Goal: Transaction & Acquisition: Purchase product/service

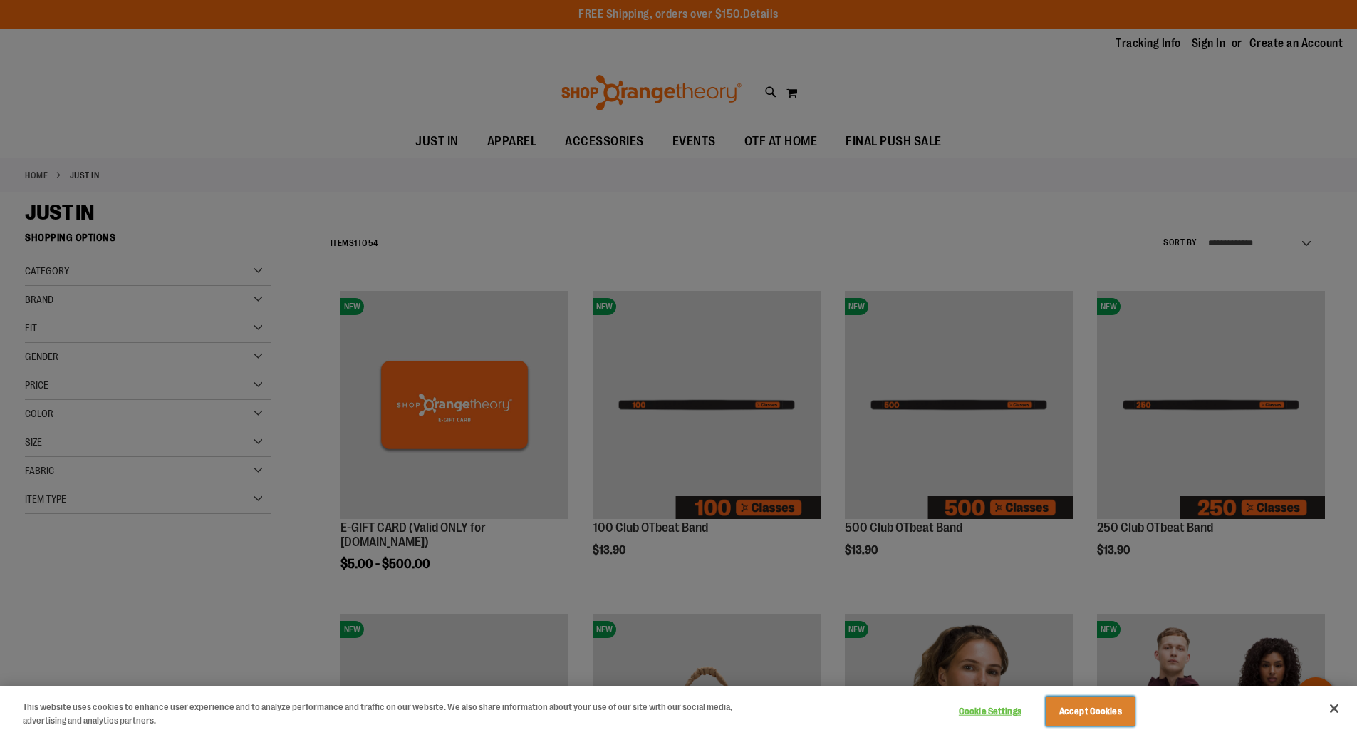
drag, startPoint x: 1107, startPoint y: 716, endPoint x: 751, endPoint y: 537, distance: 399.0
click at [1107, 716] on button "Accept Cookies" at bounding box center [1090, 711] width 89 height 30
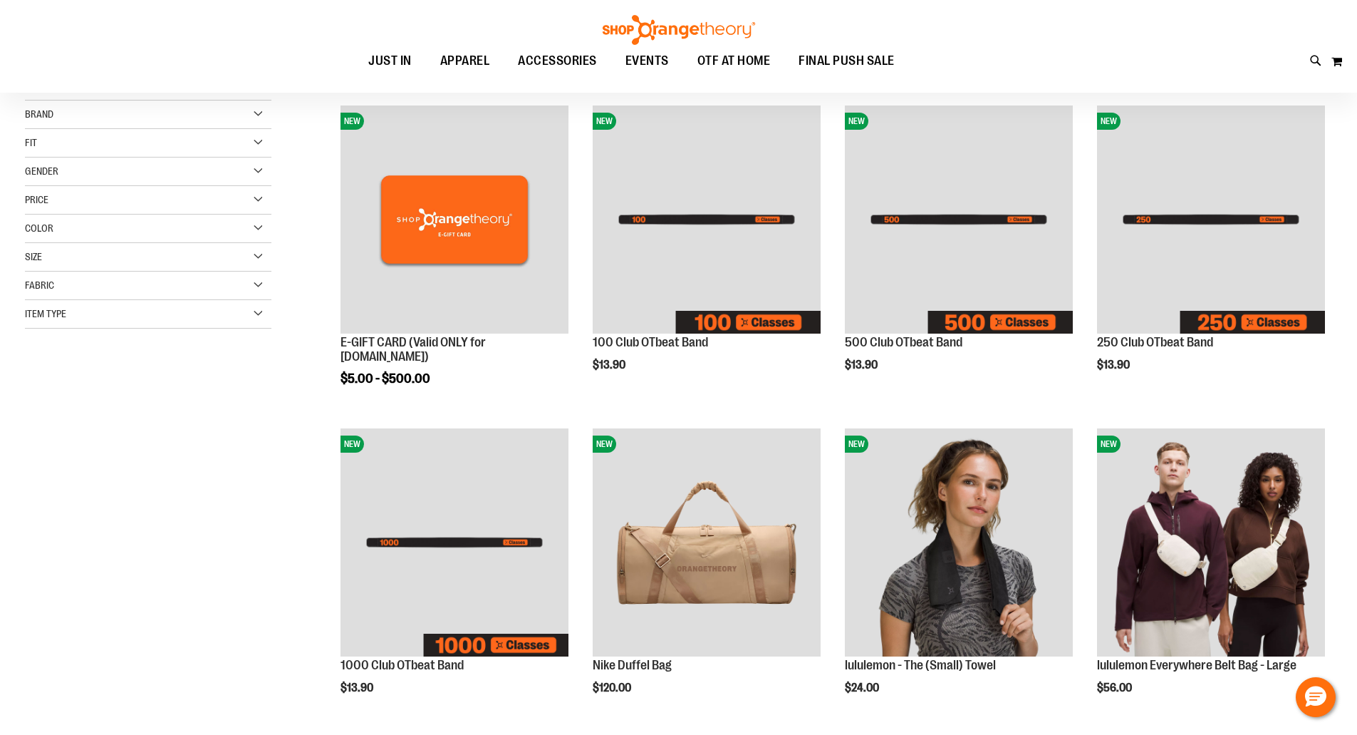
scroll to position [213, 0]
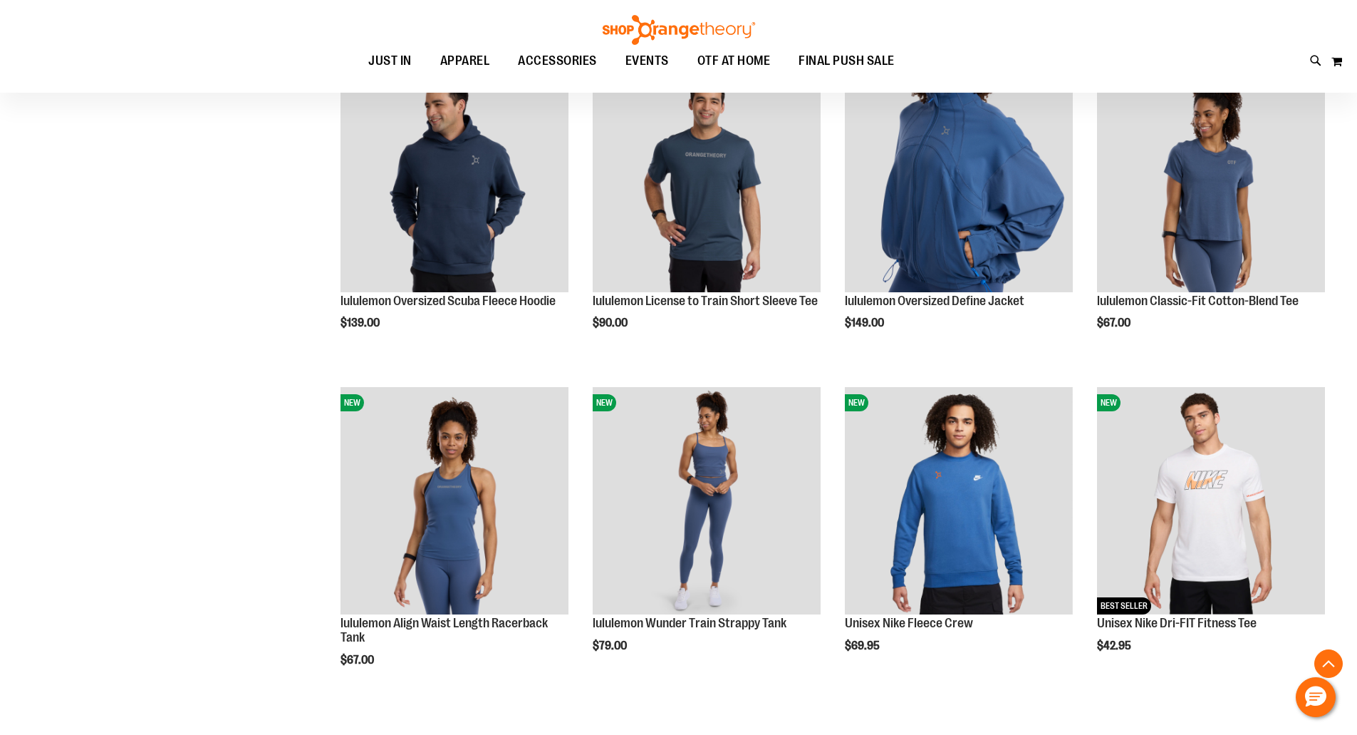
scroll to position [1567, 0]
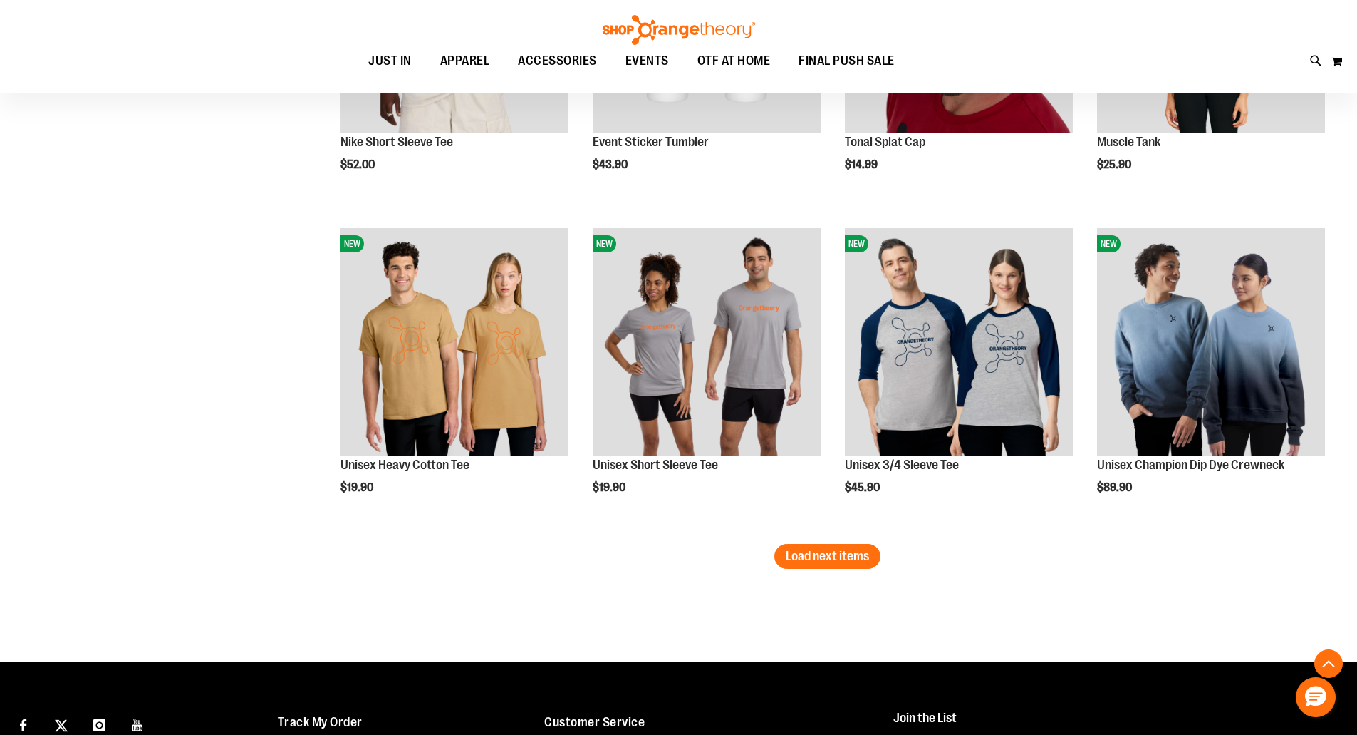
scroll to position [2778, 0]
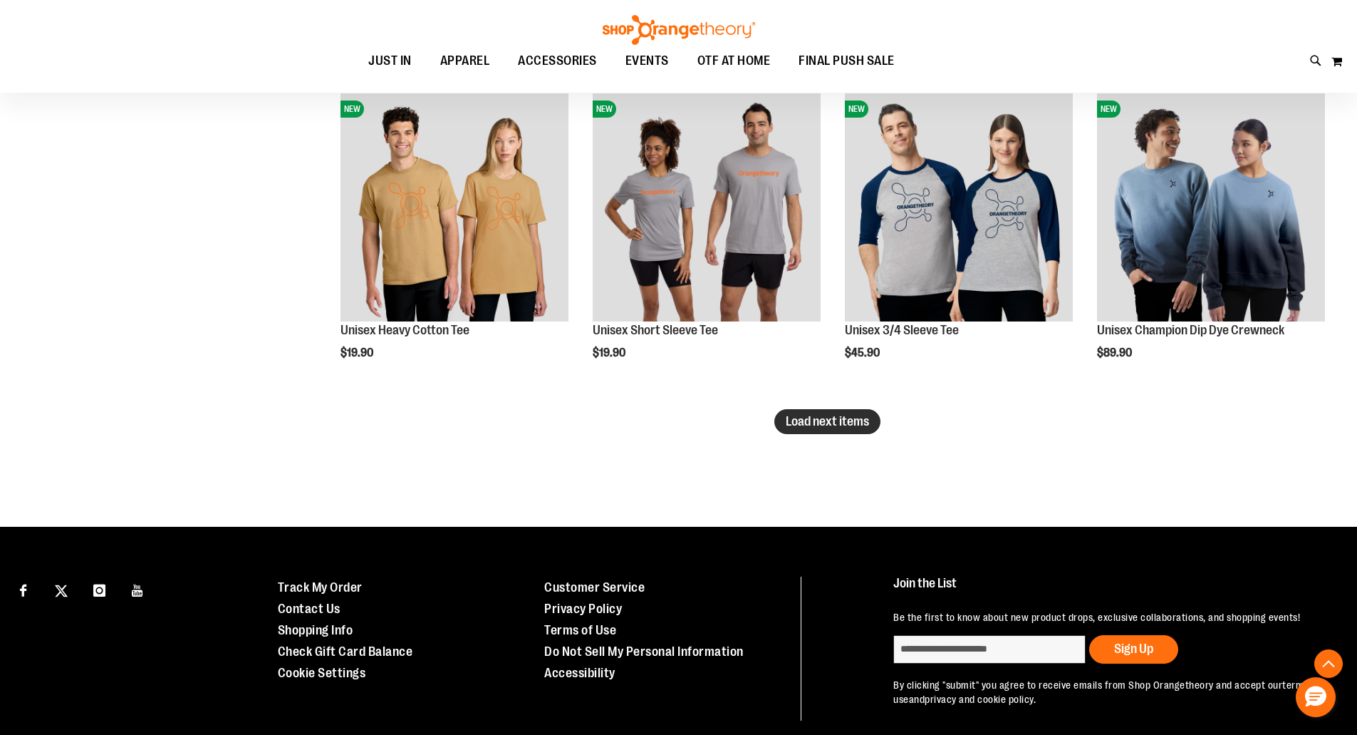
click at [829, 426] on span "Load next items" at bounding box center [827, 421] width 83 height 14
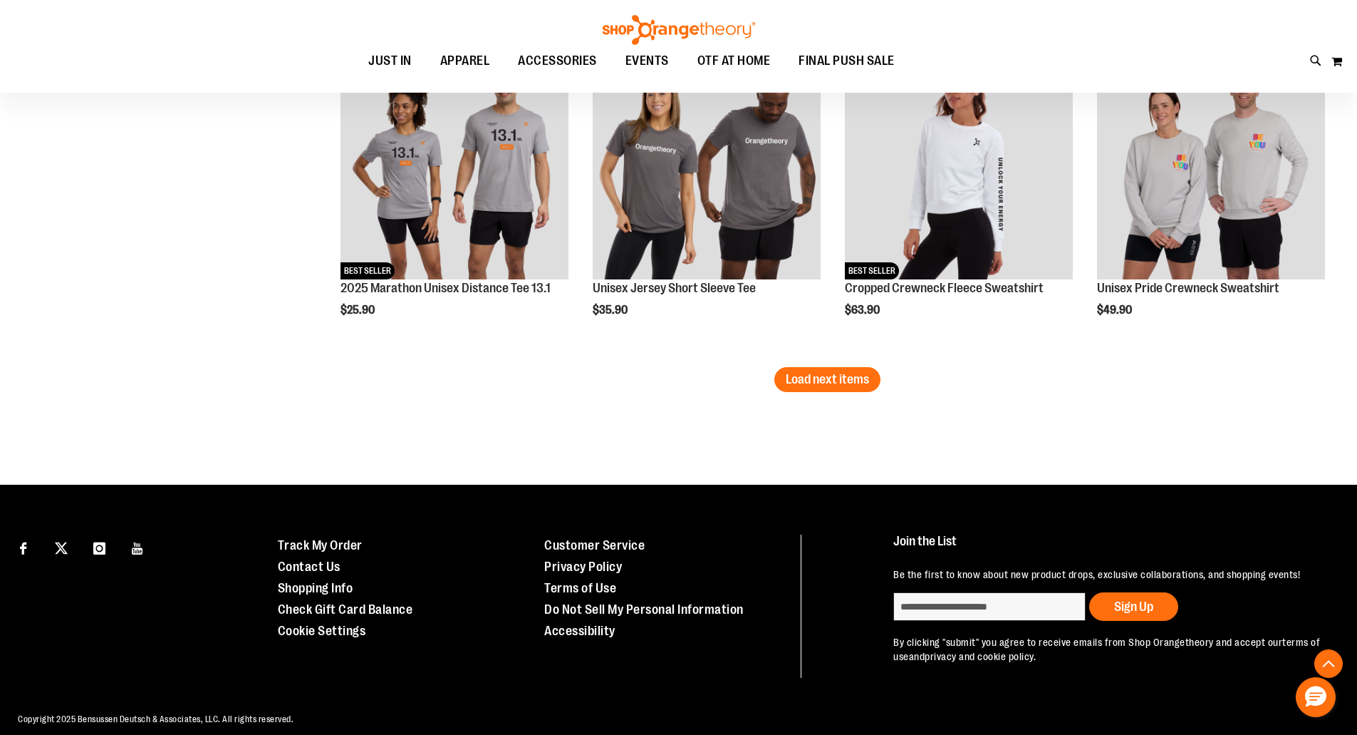
scroll to position [3819, 0]
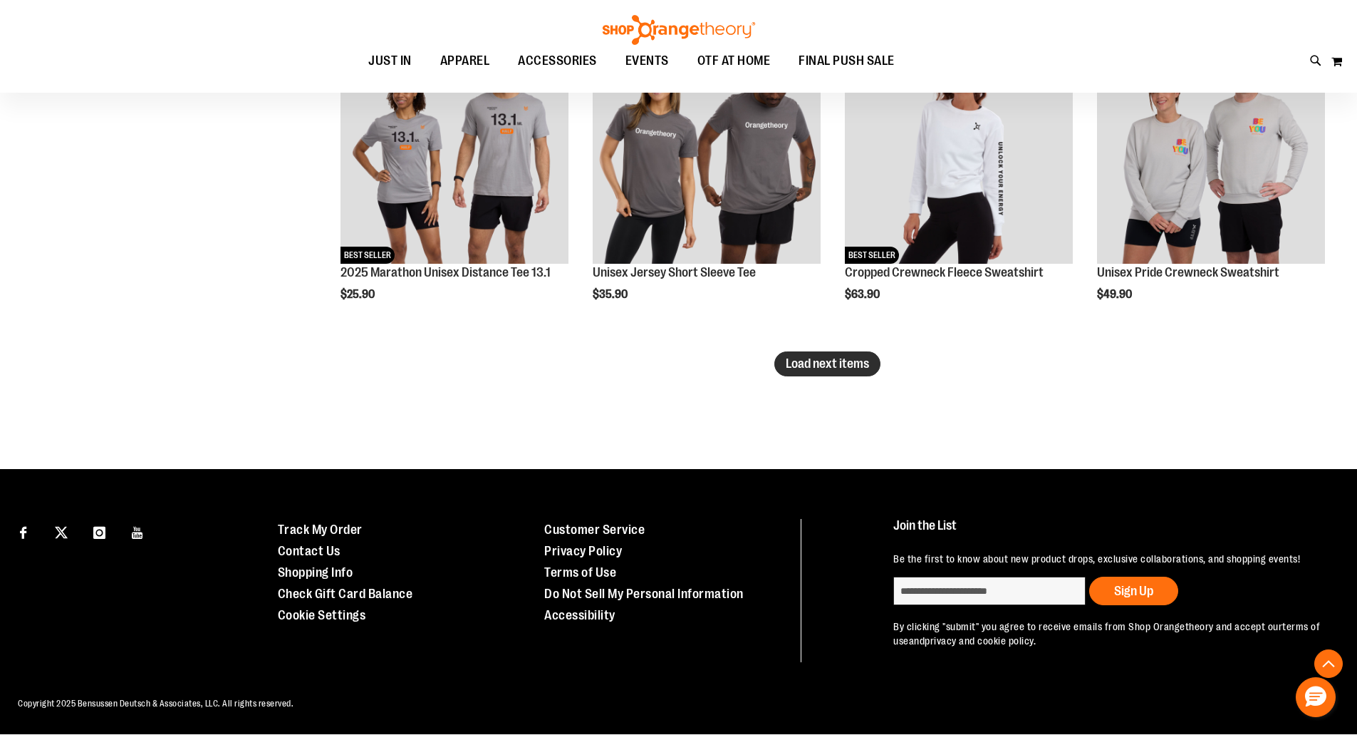
click at [829, 356] on span "Load next items" at bounding box center [827, 363] width 83 height 14
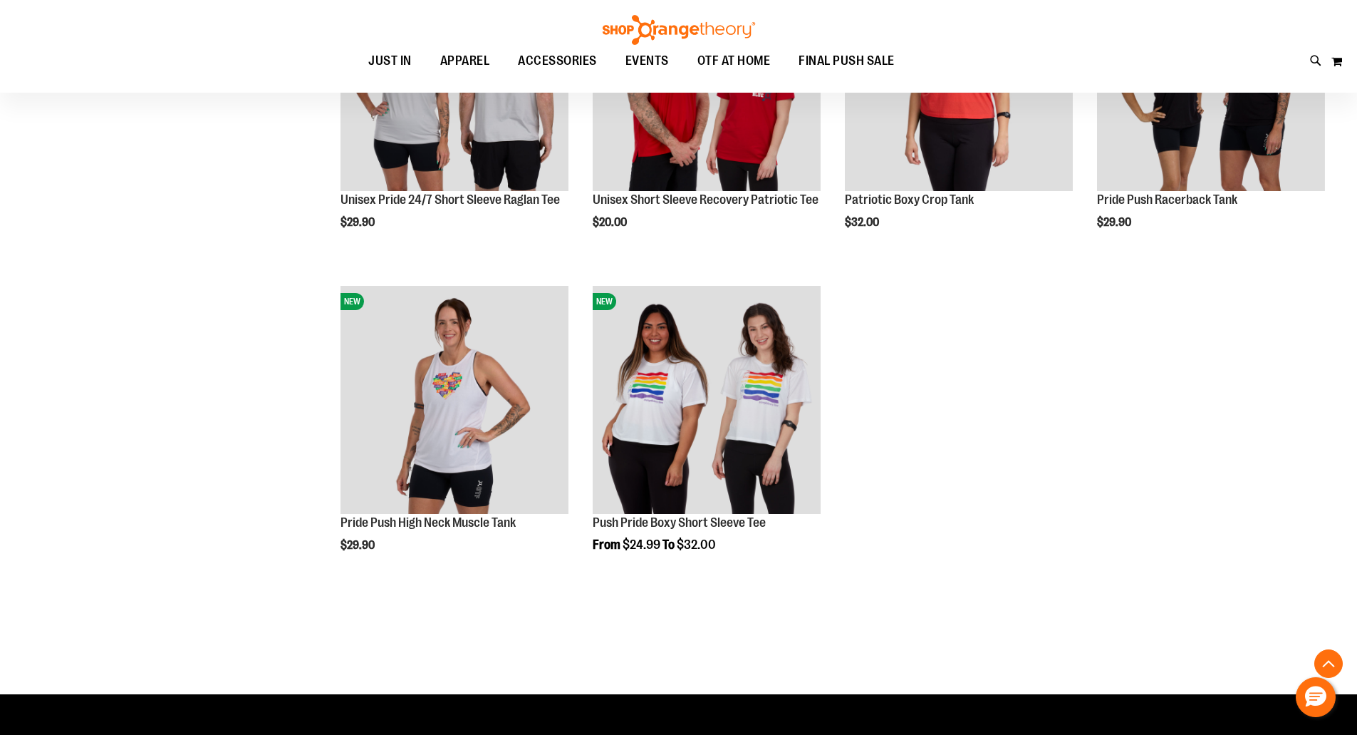
scroll to position [4389, 0]
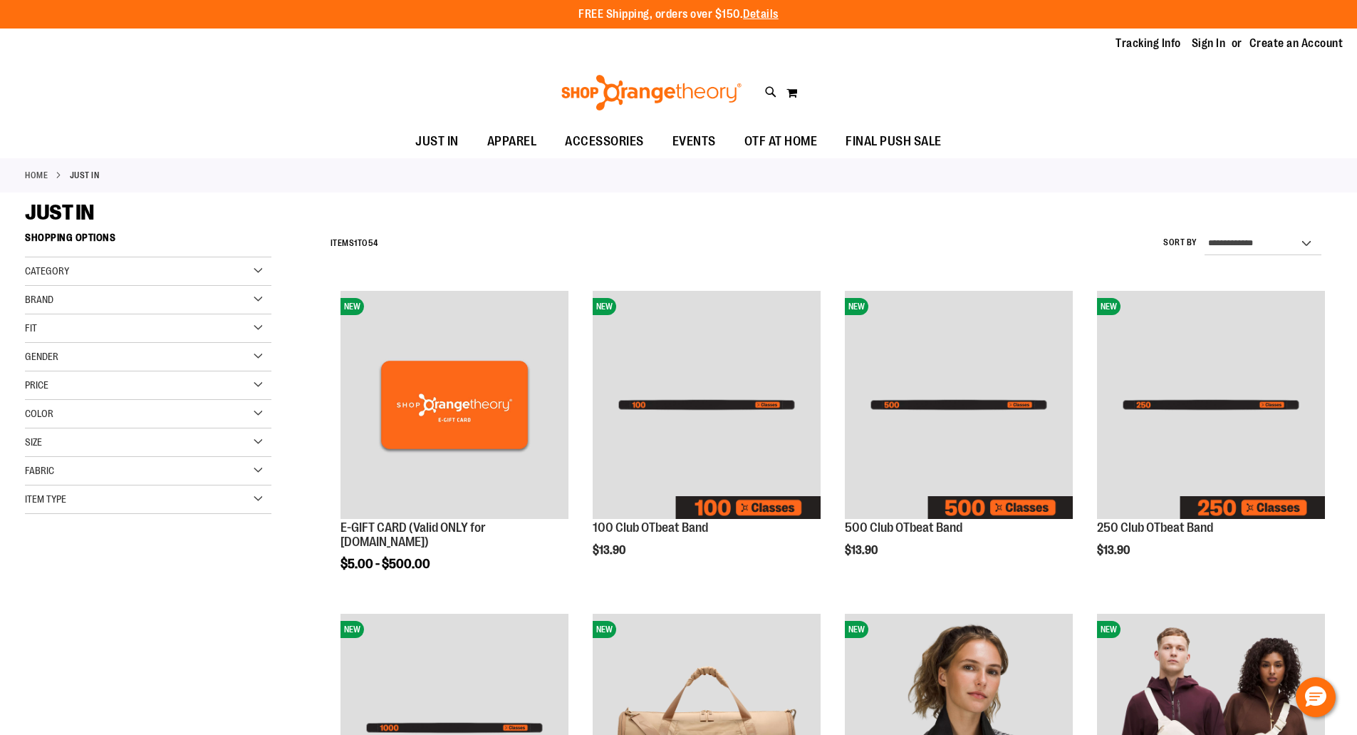
click at [260, 498] on div "Item Type" at bounding box center [148, 499] width 247 height 29
click at [63, 656] on link "Sweatshirts 9 items" at bounding box center [139, 655] width 237 height 15
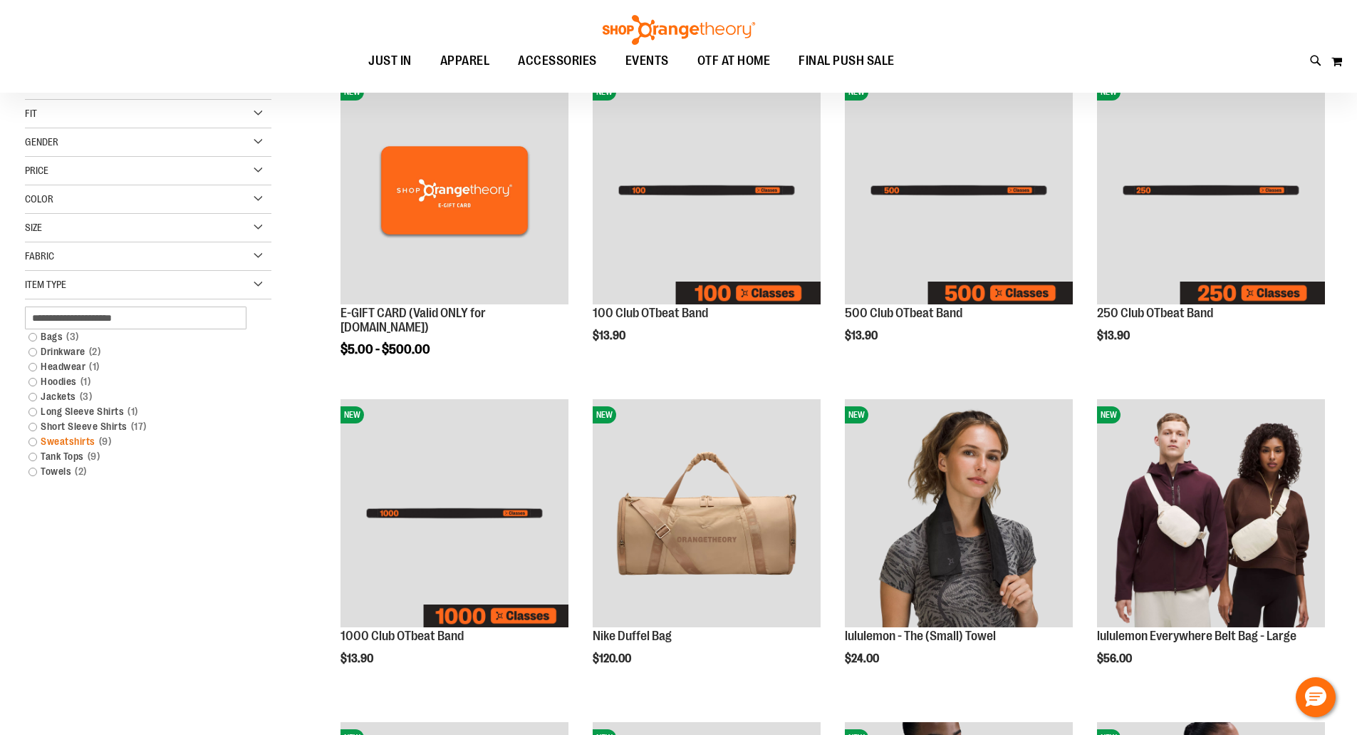
scroll to position [225, 0]
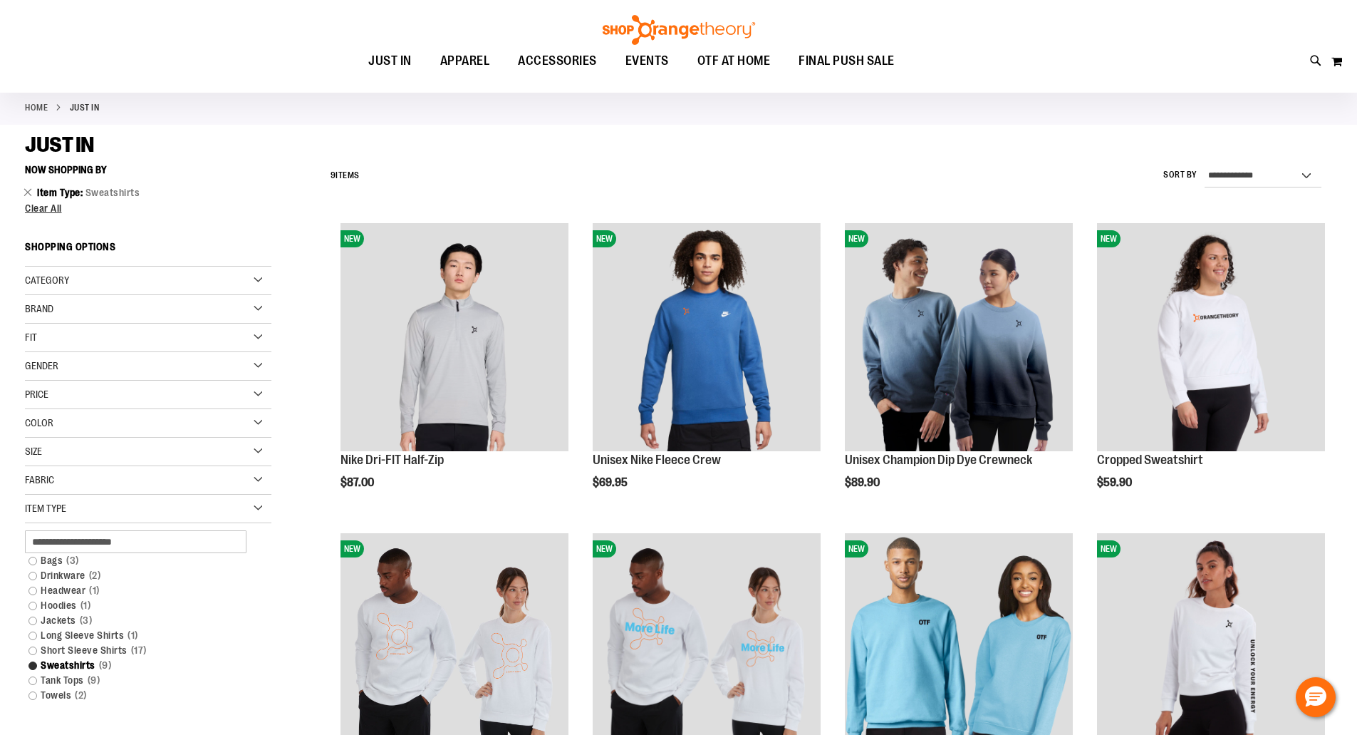
scroll to position [154, 0]
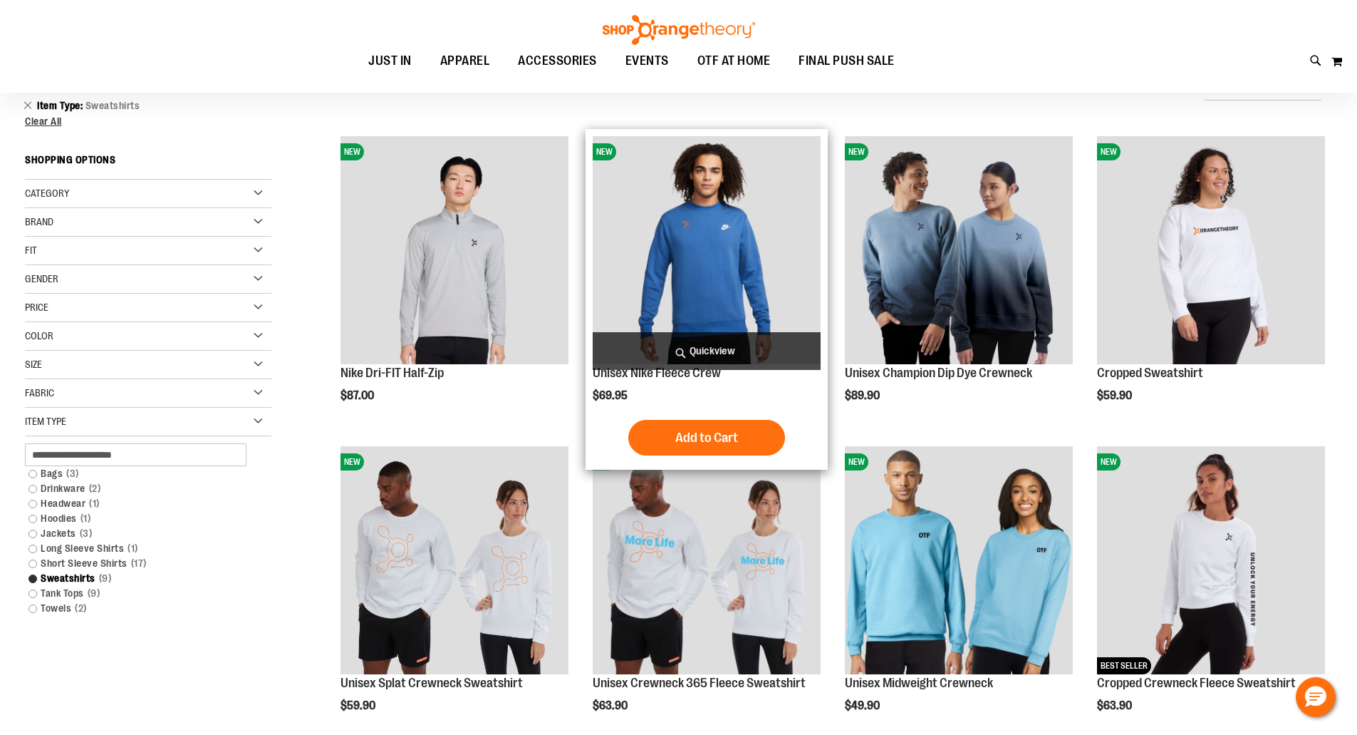
click at [713, 324] on img "product" at bounding box center [707, 250] width 228 height 228
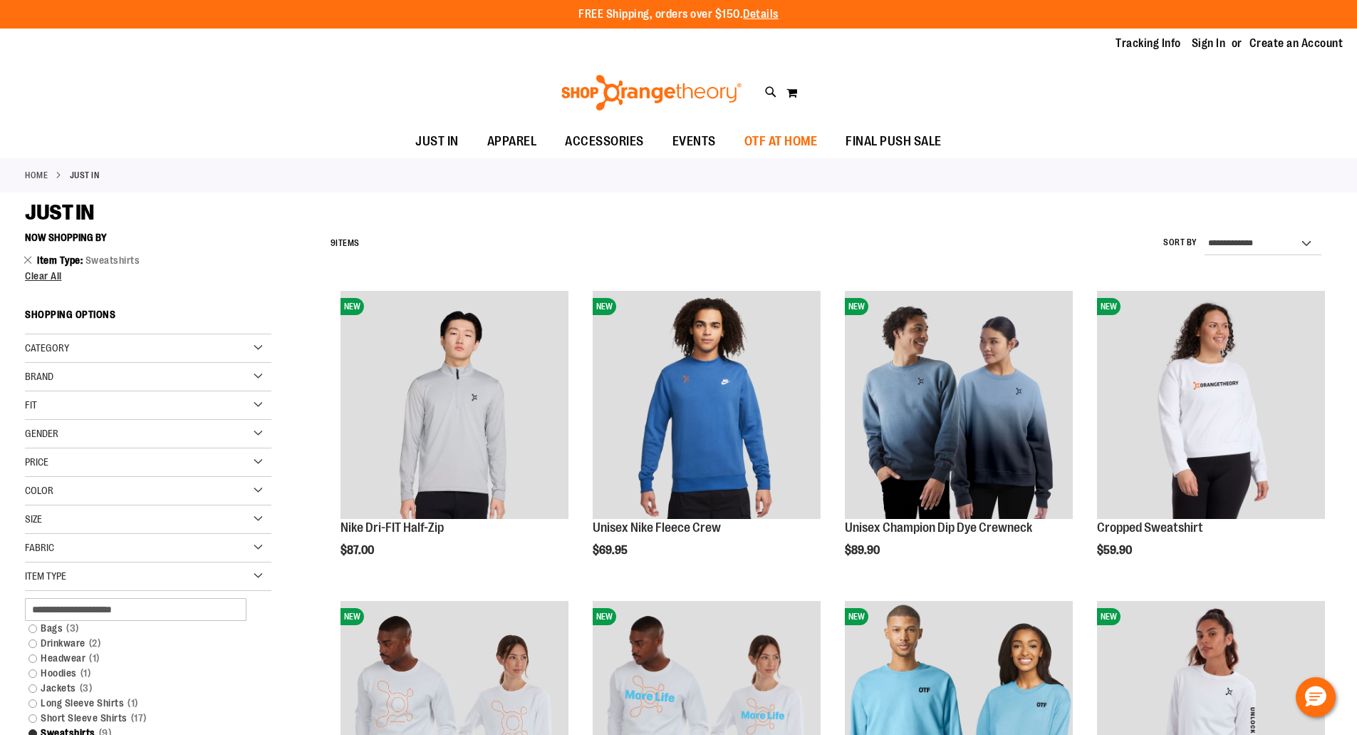
click at [783, 135] on span "OTF AT HOME" at bounding box center [781, 141] width 73 height 32
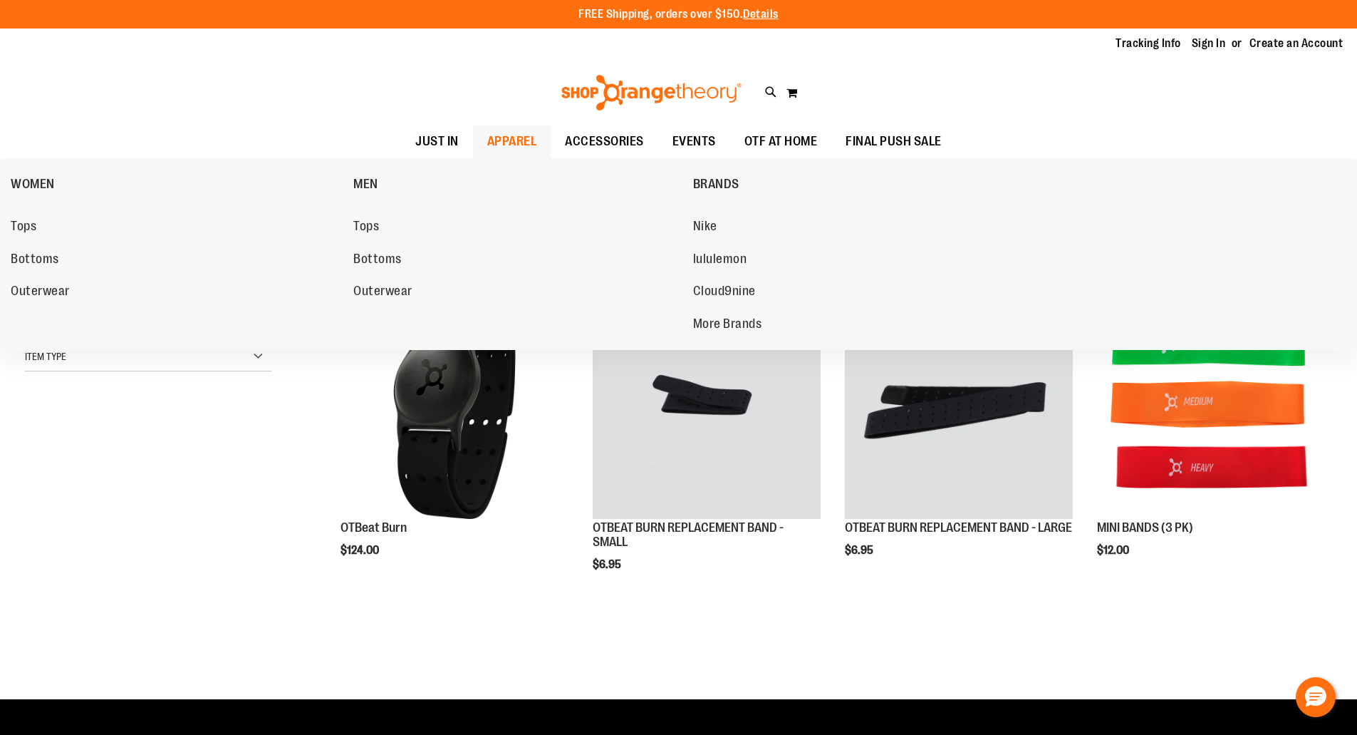
click at [487, 146] on span "APPAREL" at bounding box center [512, 141] width 50 height 32
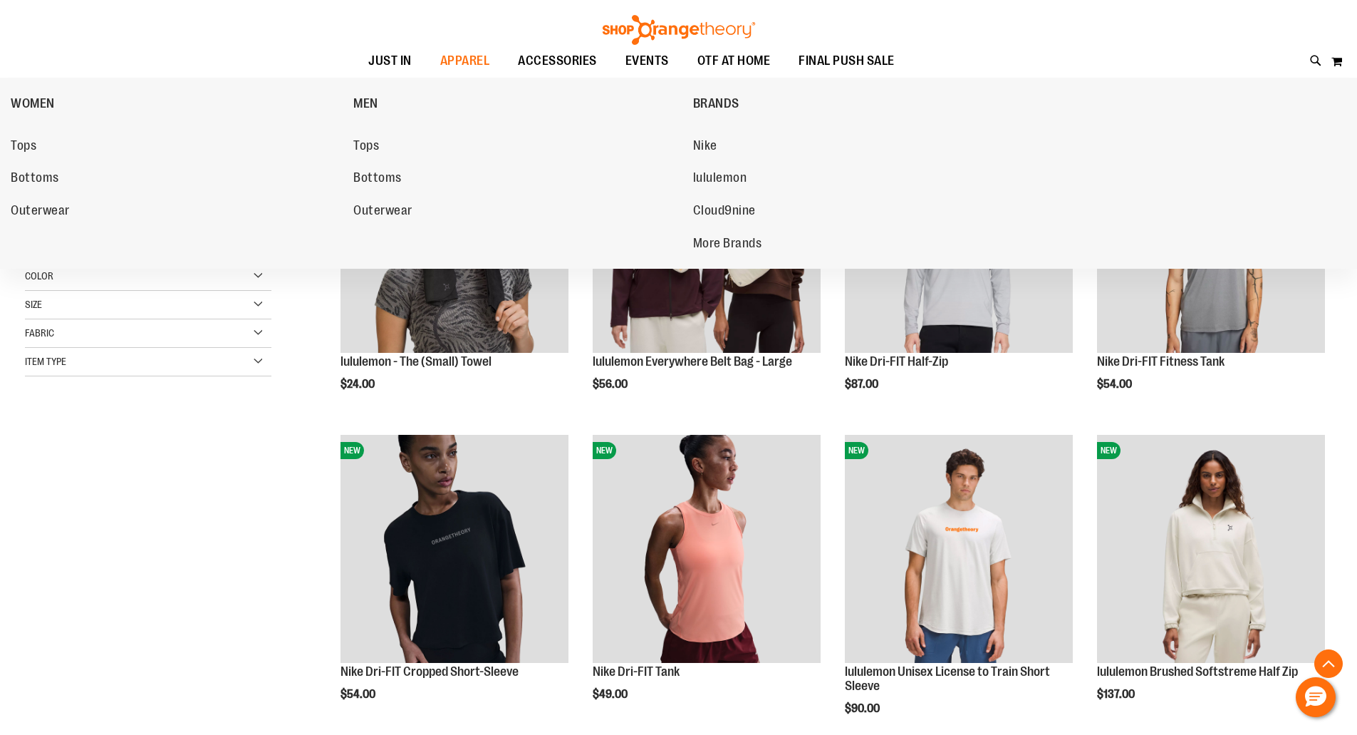
scroll to position [356, 0]
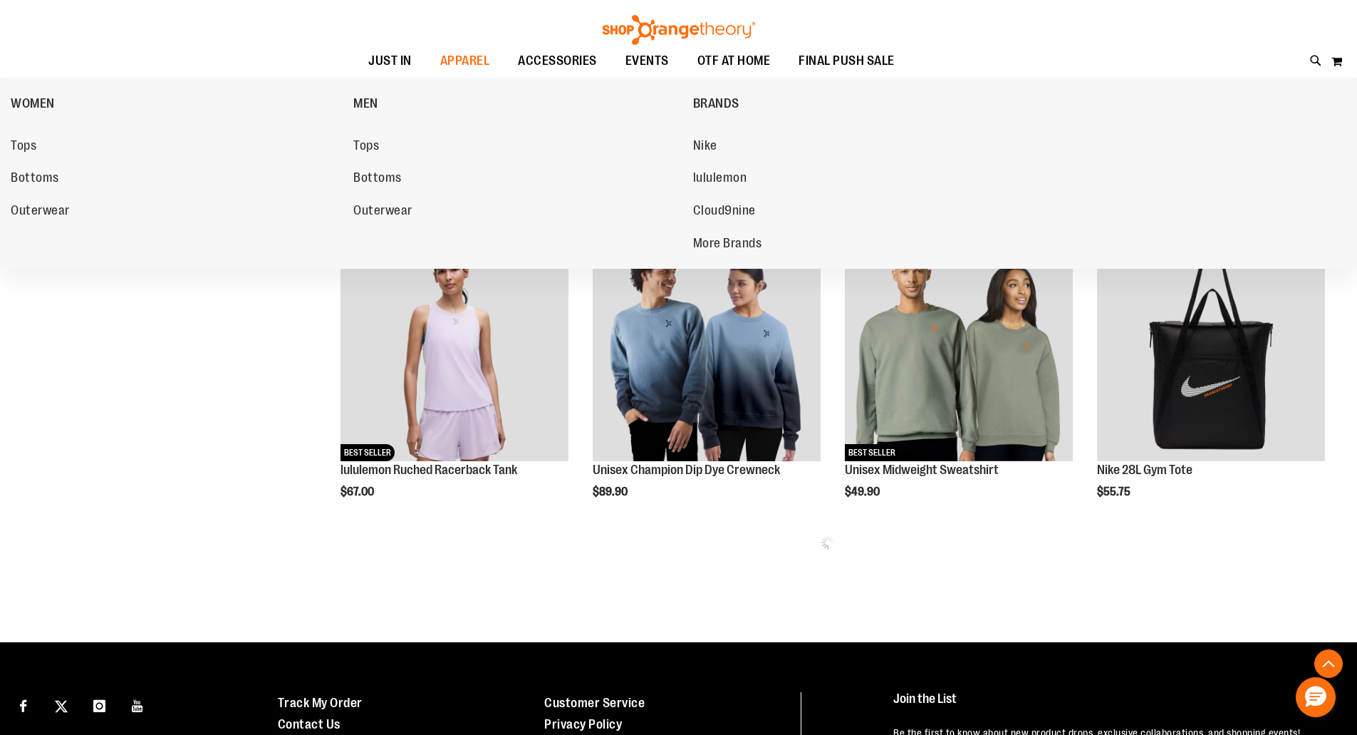
scroll to position [712, 0]
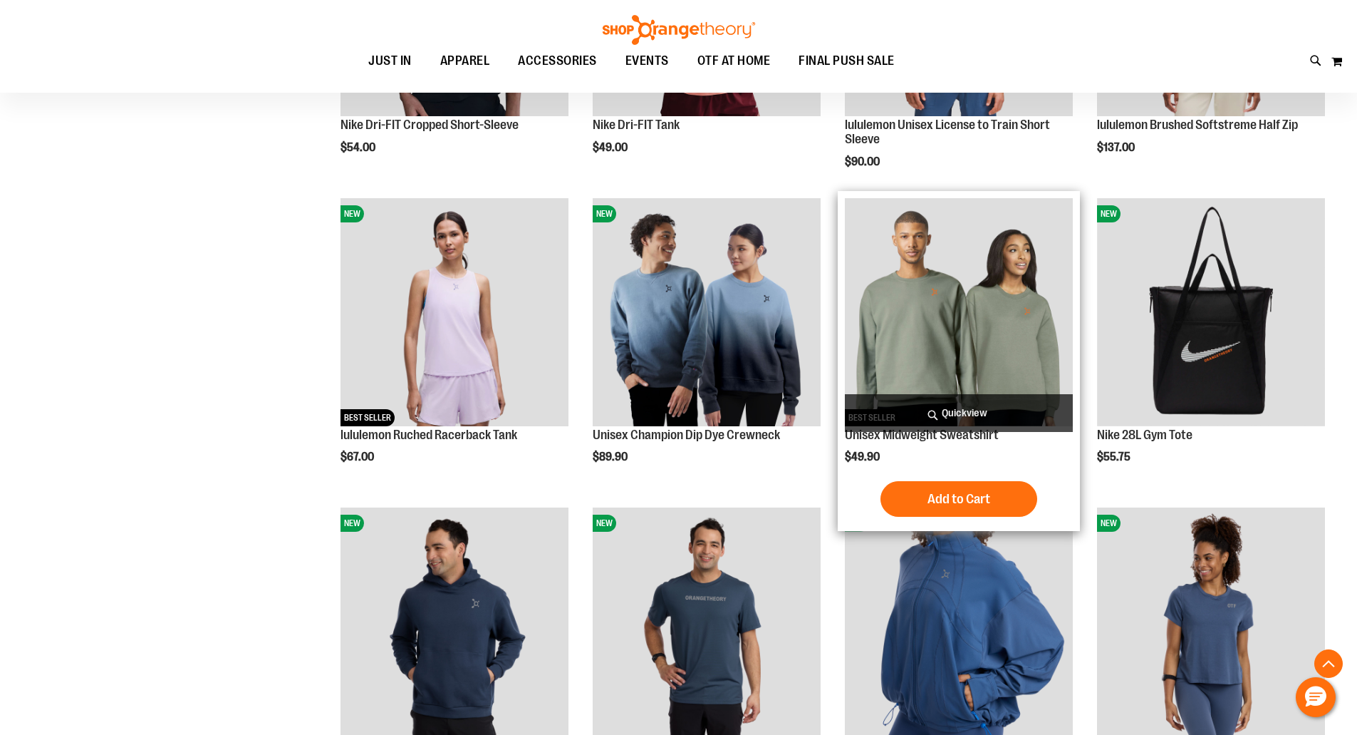
click at [971, 324] on img "product" at bounding box center [959, 312] width 228 height 228
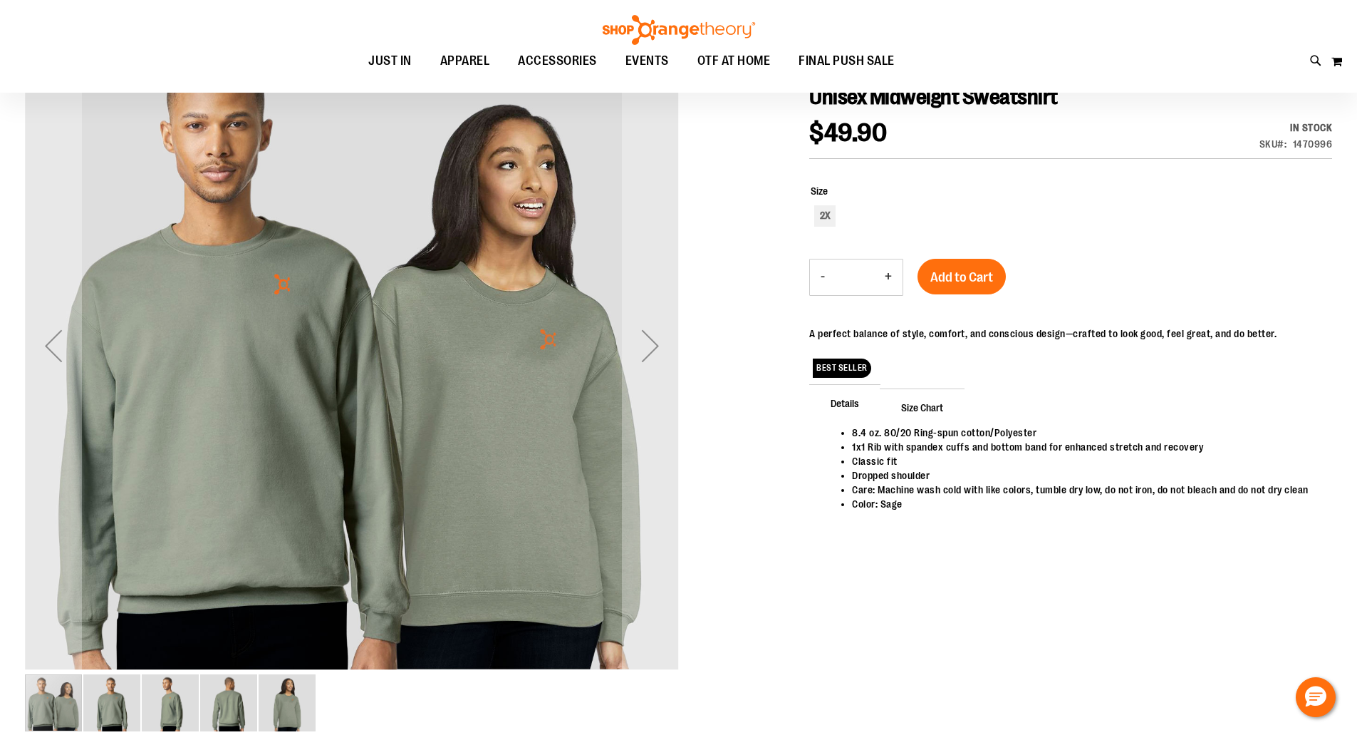
scroll to position [213, 0]
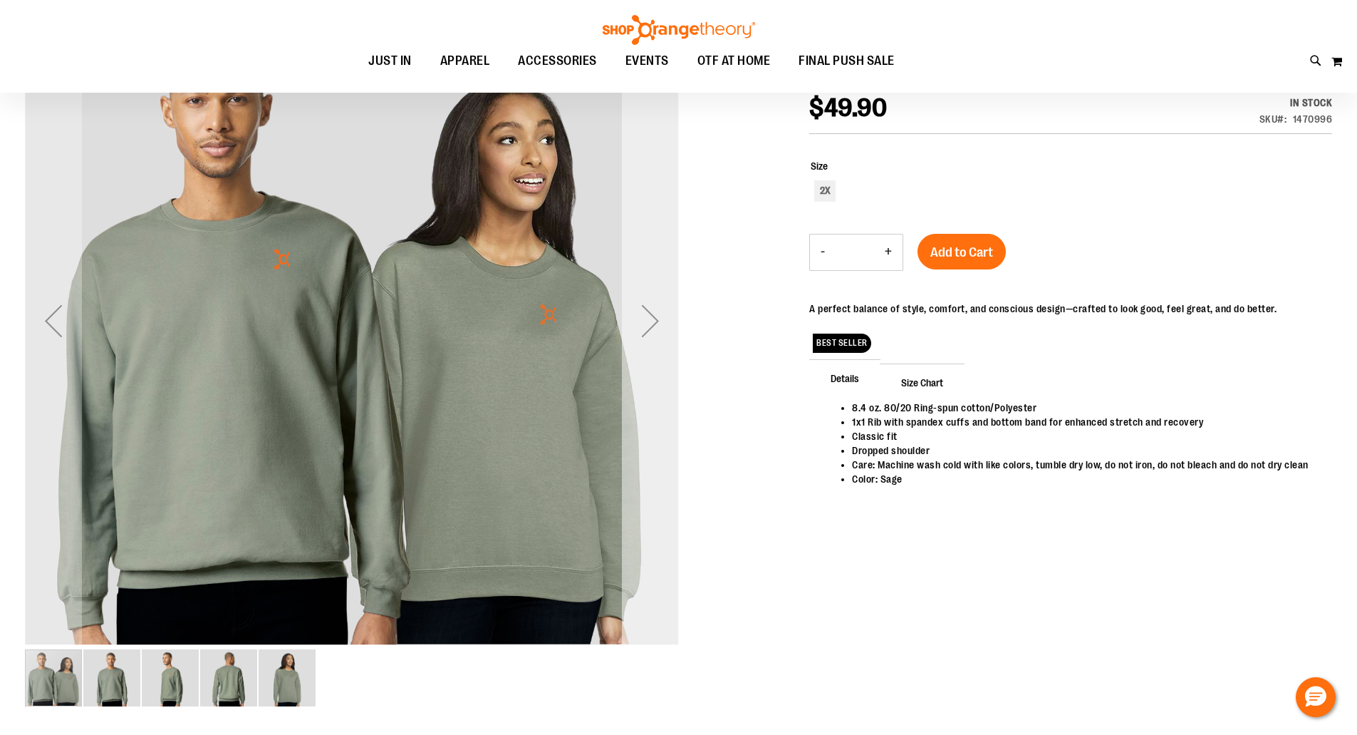
click at [648, 318] on div "Next" at bounding box center [650, 320] width 57 height 57
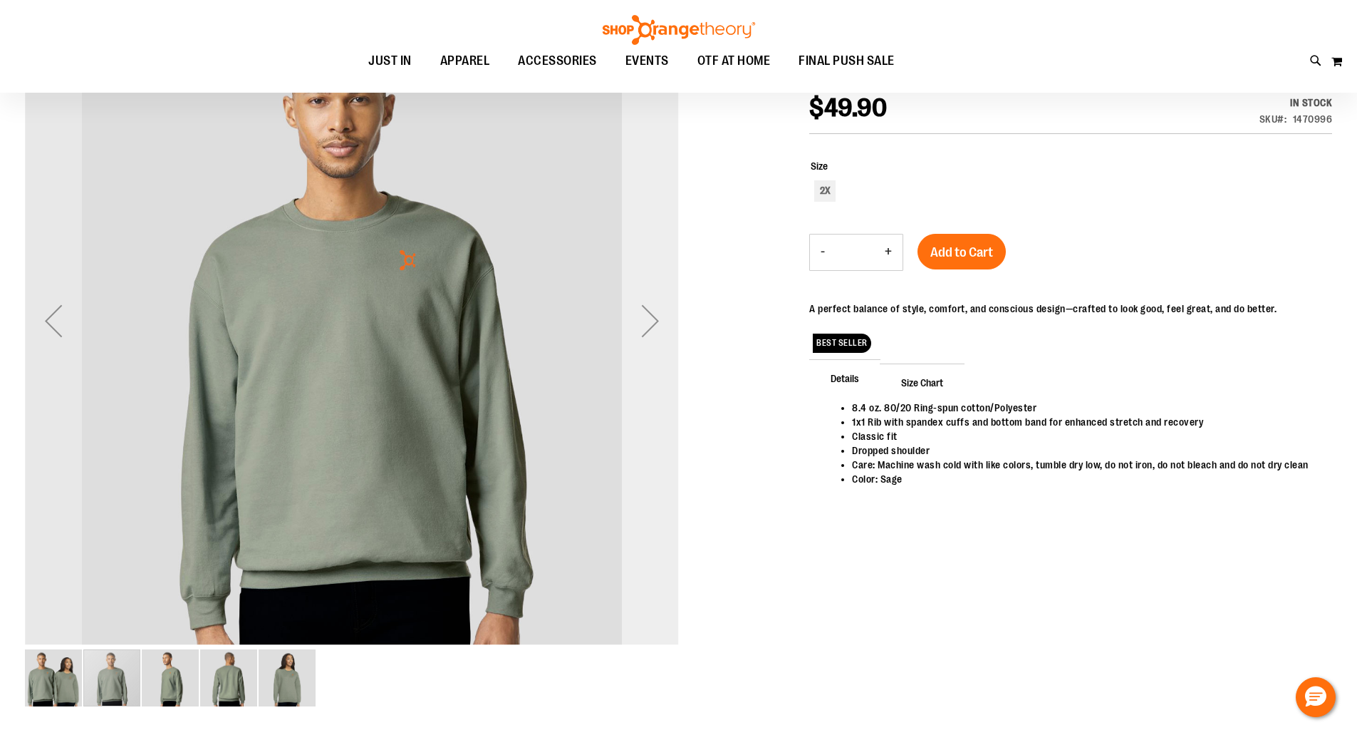
click at [648, 318] on div "Next" at bounding box center [650, 320] width 57 height 57
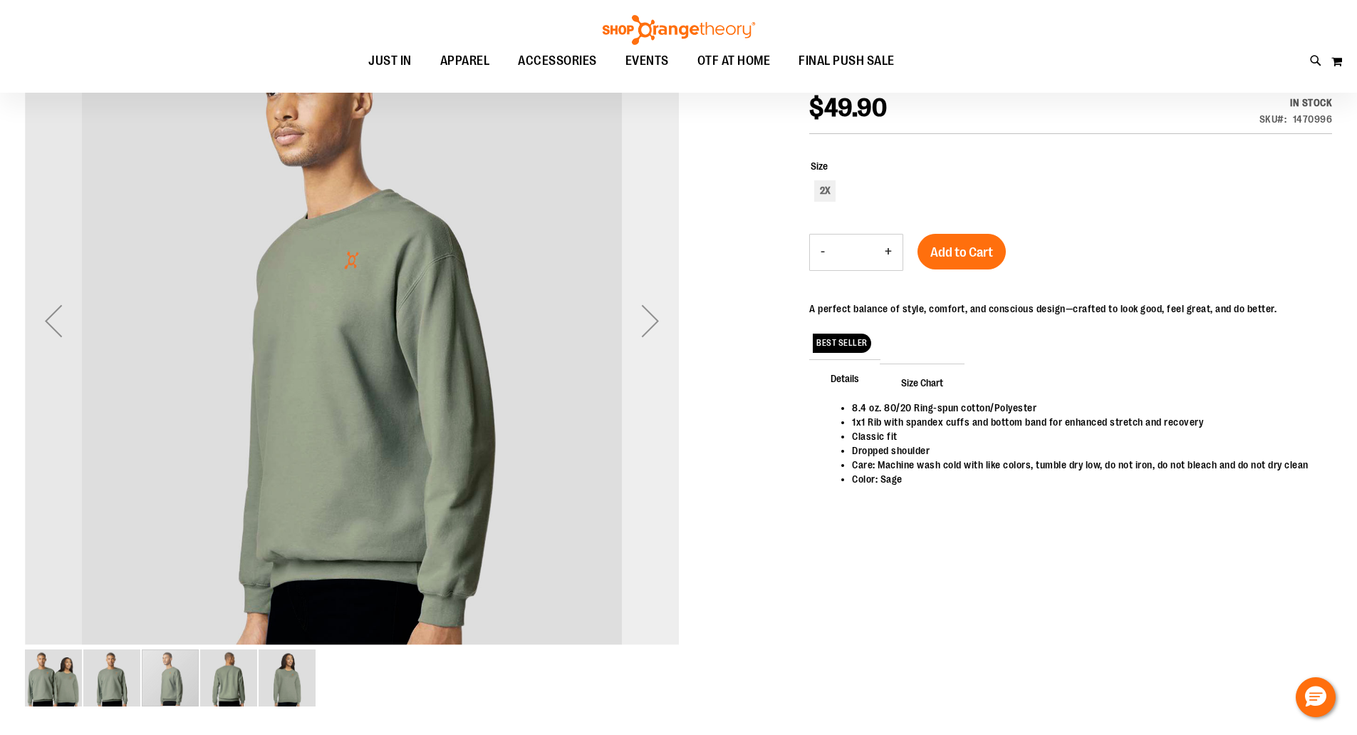
click at [648, 318] on div "Next" at bounding box center [650, 320] width 57 height 57
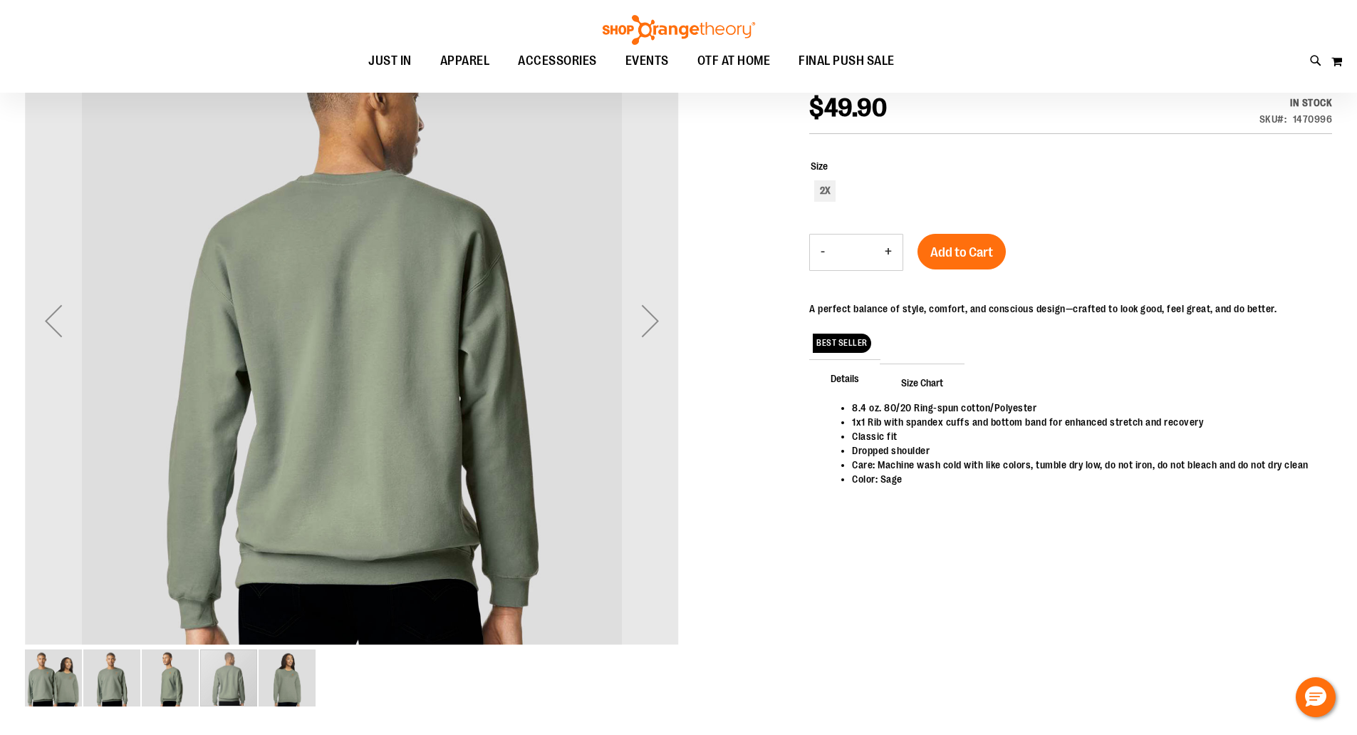
click at [175, 685] on img "image 3 of 5" at bounding box center [170, 677] width 57 height 57
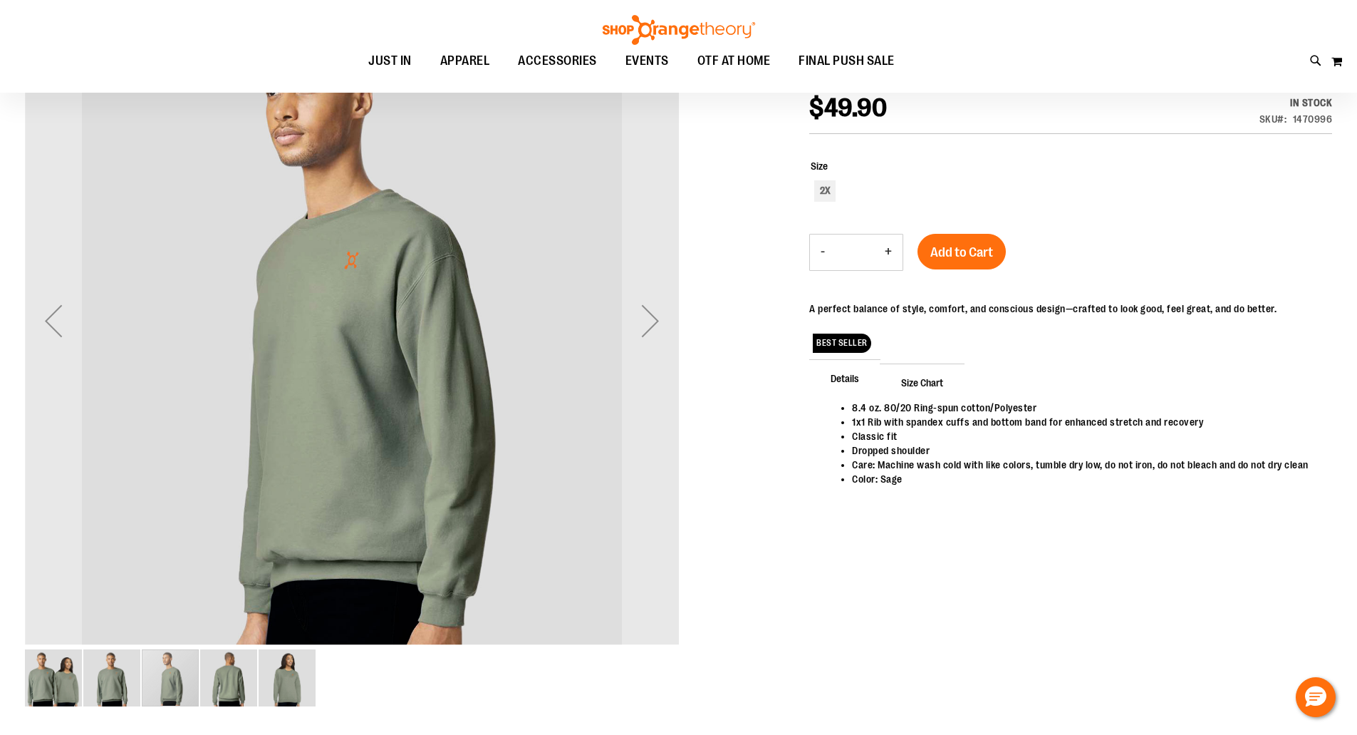
click at [202, 681] on img "image 4 of 5" at bounding box center [228, 677] width 57 height 57
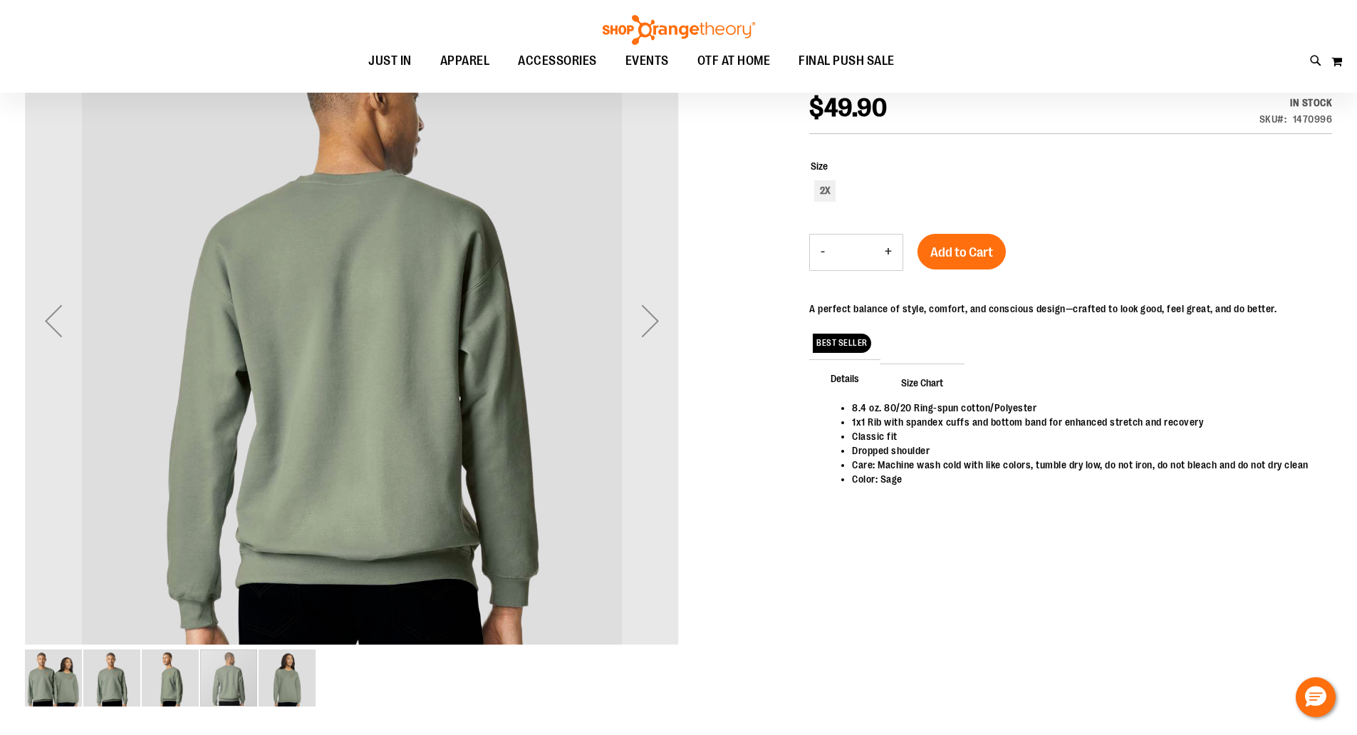
click at [278, 676] on img "image 5 of 5" at bounding box center [287, 677] width 57 height 57
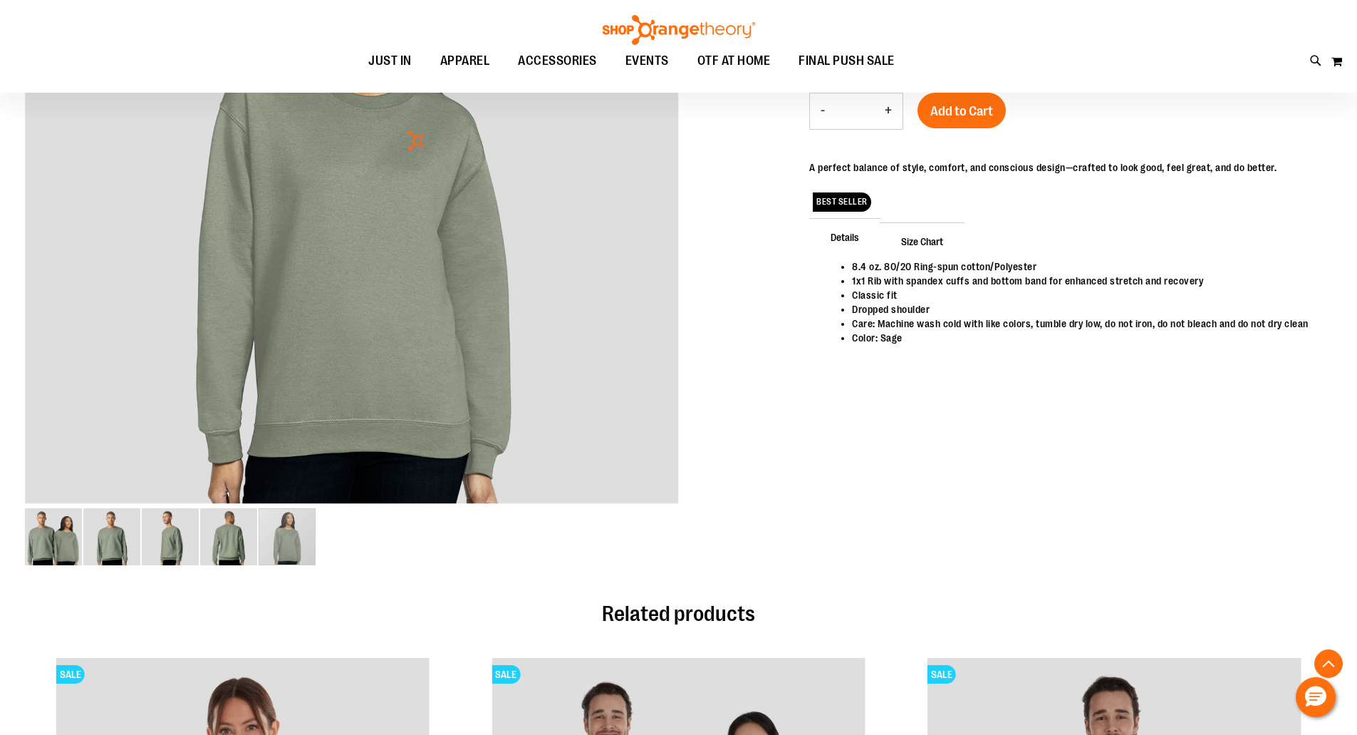
scroll to position [356, 0]
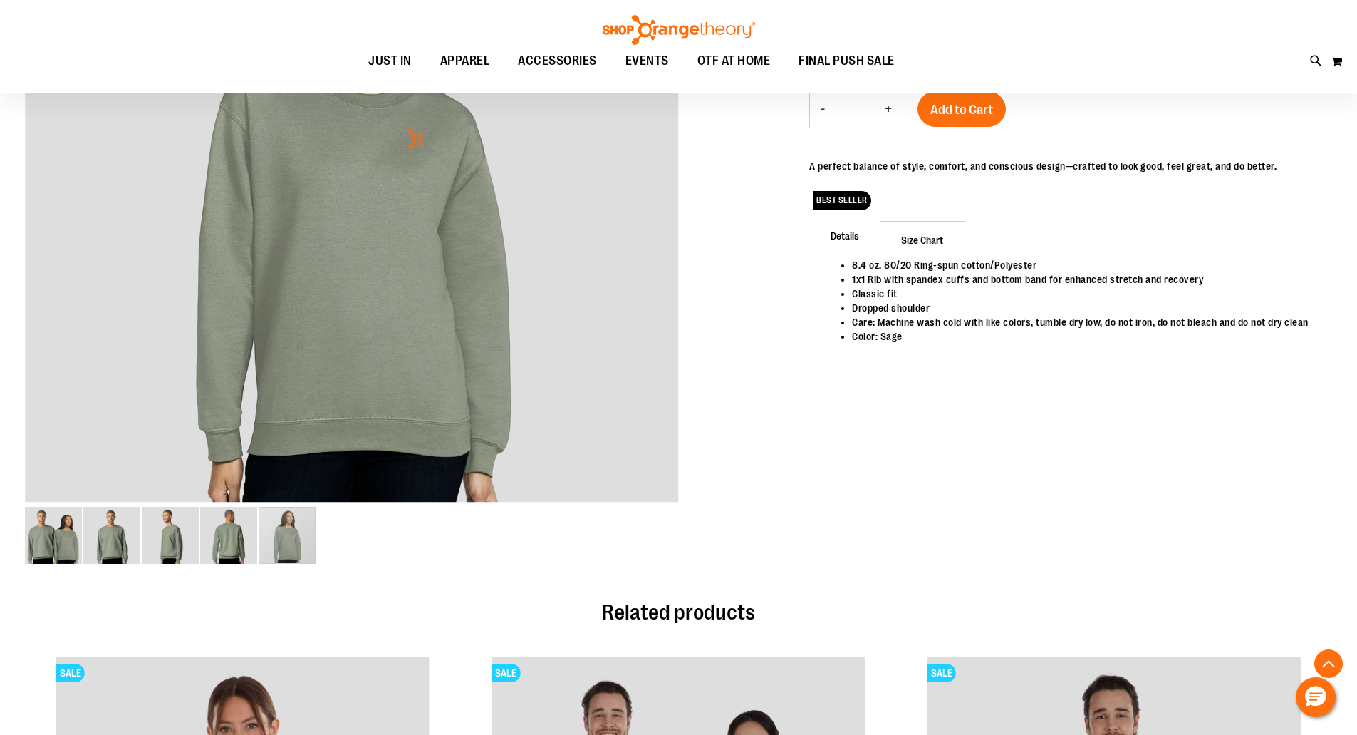
click at [935, 221] on span "Size Chart" at bounding box center [922, 239] width 85 height 37
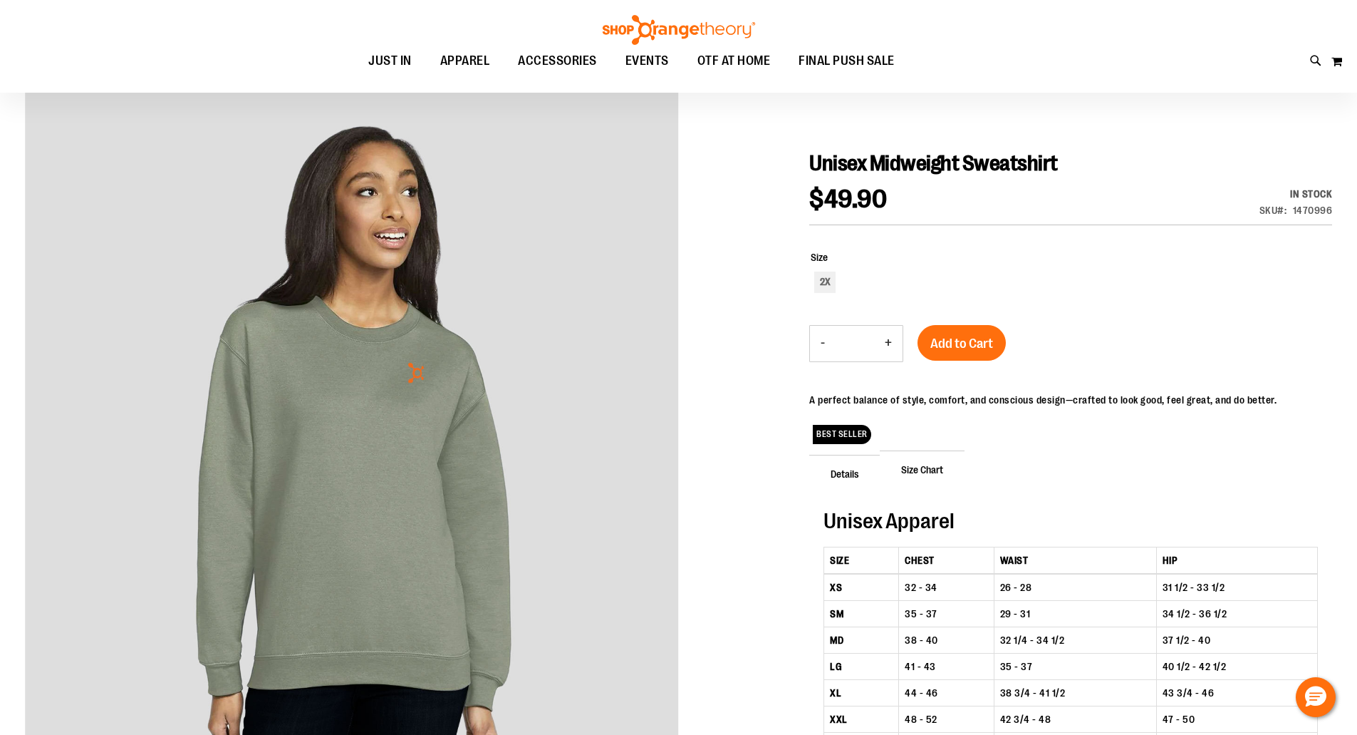
scroll to position [0, 0]
